Goal: Information Seeking & Learning: Find specific fact

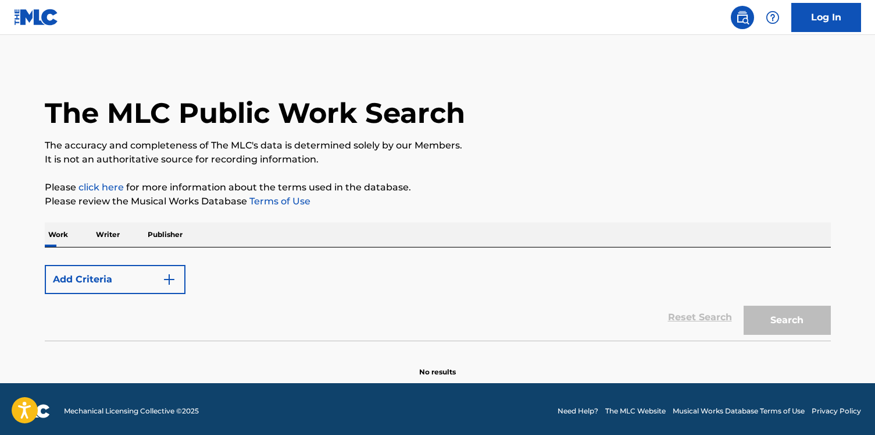
click at [251, 287] on div "Add Criteria" at bounding box center [438, 279] width 786 height 29
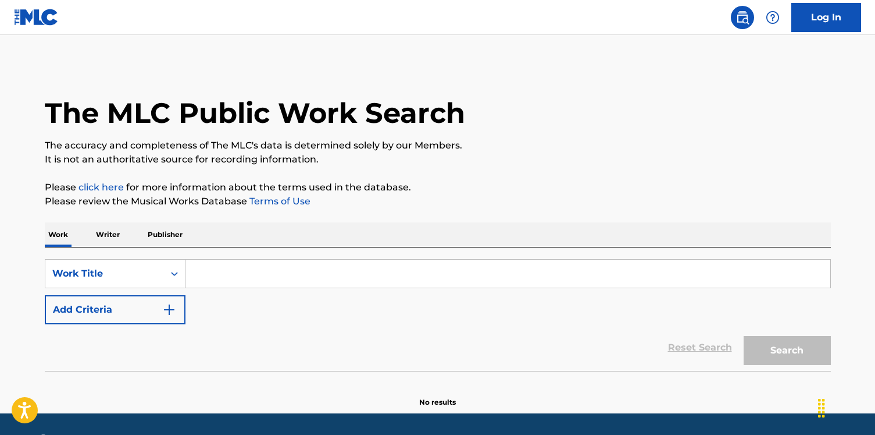
click at [211, 271] on input "Search Form" at bounding box center [508, 273] width 645 height 28
paste input "FLOATING"
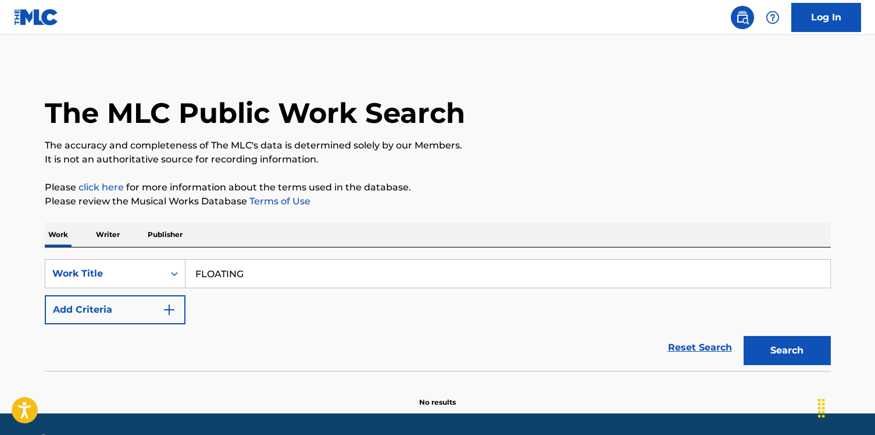
type input "FLOATING"
click at [145, 311] on button "Add Criteria" at bounding box center [115, 309] width 141 height 29
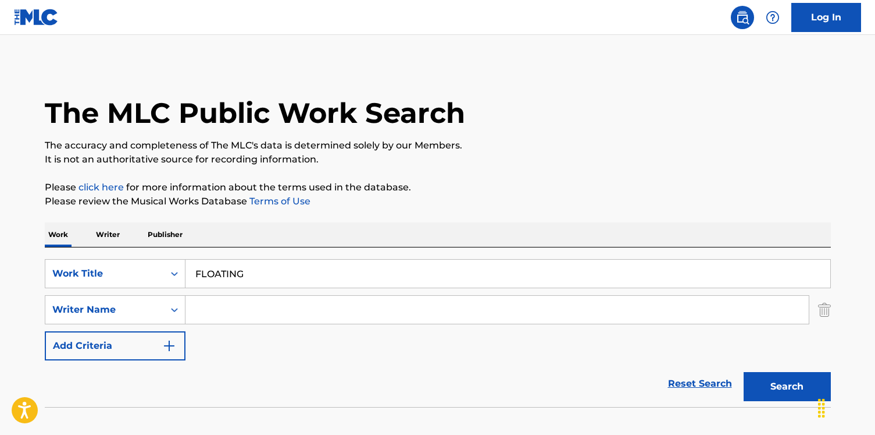
click at [246, 311] on input "Search Form" at bounding box center [498, 309] width 624 height 28
type input "[PERSON_NAME]"
click at [744, 372] on button "Search" at bounding box center [787, 386] width 87 height 29
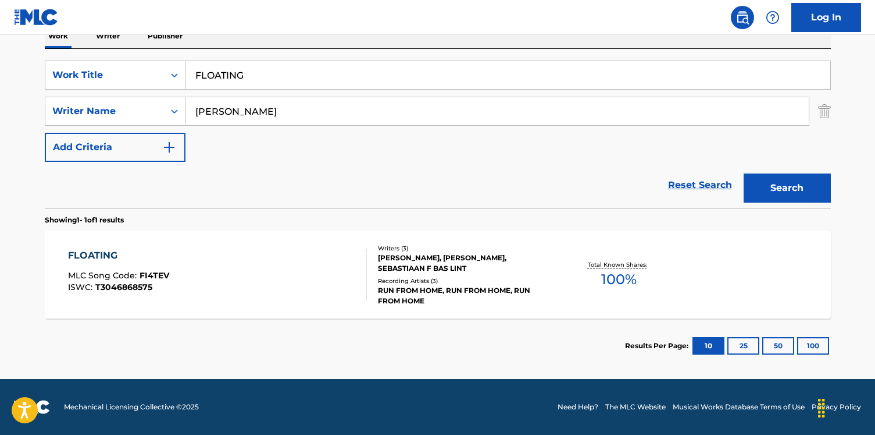
click at [294, 295] on div "FLOATING MLC Song Code : FI4TEV ISWC : T3046868575" at bounding box center [217, 274] width 299 height 52
